Goal: Check status: Check status

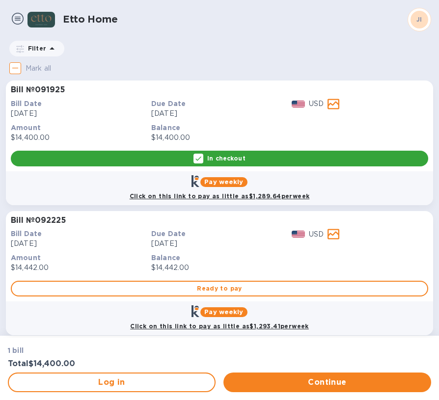
click at [269, 136] on p "$14,400.00" at bounding box center [219, 138] width 136 height 10
click at [335, 104] on icon at bounding box center [333, 104] width 12 height 10
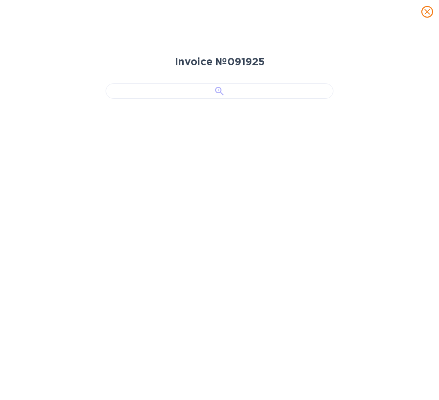
click at [296, 99] on div at bounding box center [220, 90] width 228 height 15
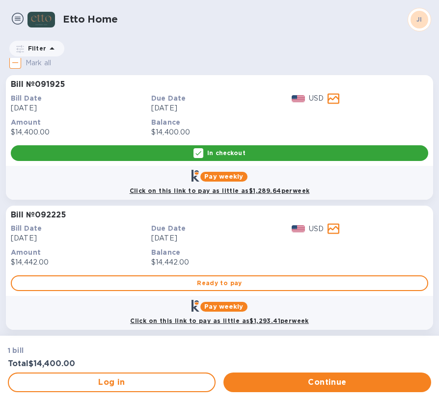
scroll to position [11, 0]
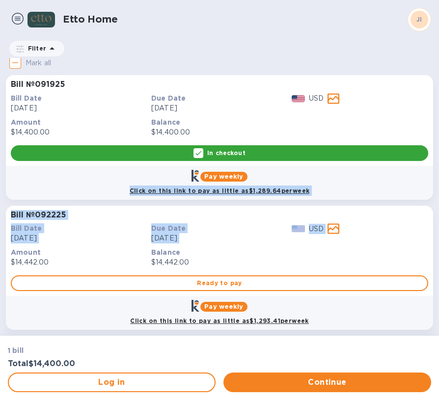
click at [318, 153] on div "Mark all Bill № 091925 Bill Date [DATE] Due Date [DATE] USD Amount $14,400.00 B…" at bounding box center [219, 198] width 439 height 280
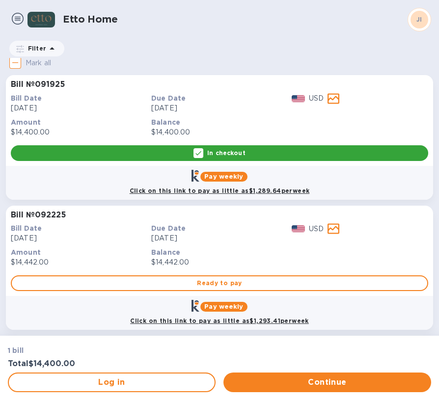
click at [266, 248] on p "Balance" at bounding box center [219, 252] width 136 height 10
click at [224, 237] on div "Due Date [DATE]" at bounding box center [219, 233] width 140 height 24
click at [333, 223] on icon at bounding box center [333, 228] width 12 height 11
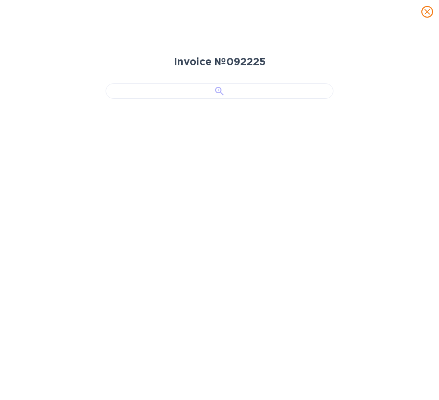
click at [296, 99] on div at bounding box center [220, 90] width 228 height 15
